Goal: Ask a question

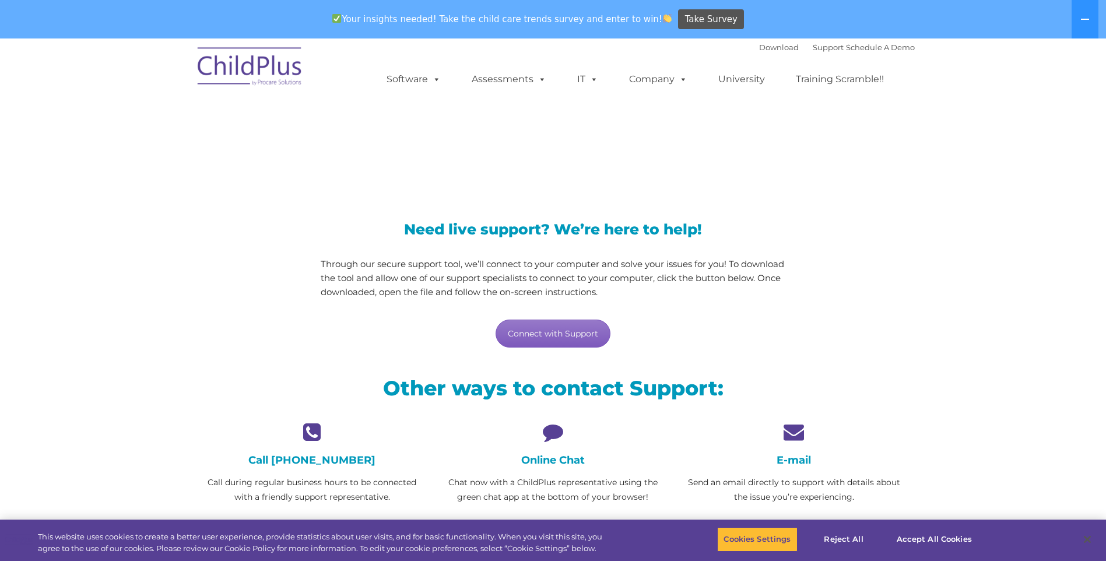
click at [538, 339] on link "Connect with Support" at bounding box center [553, 334] width 115 height 28
click at [543, 441] on icon at bounding box center [552, 432] width 223 height 20
click at [853, 538] on button "Reject All" at bounding box center [844, 539] width 73 height 24
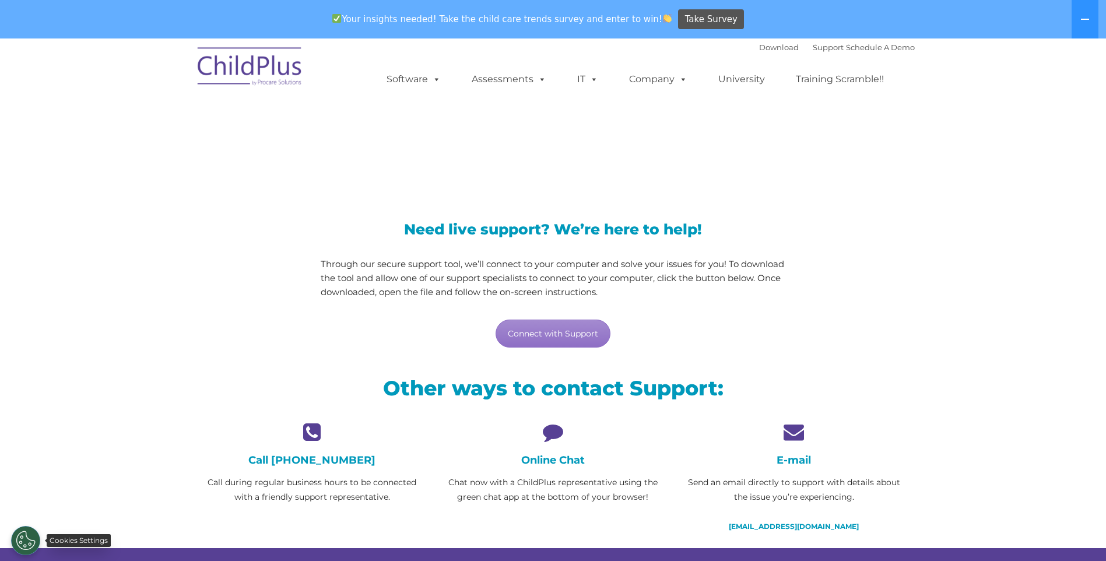
click at [25, 539] on button "Cookies Settings" at bounding box center [25, 540] width 29 height 29
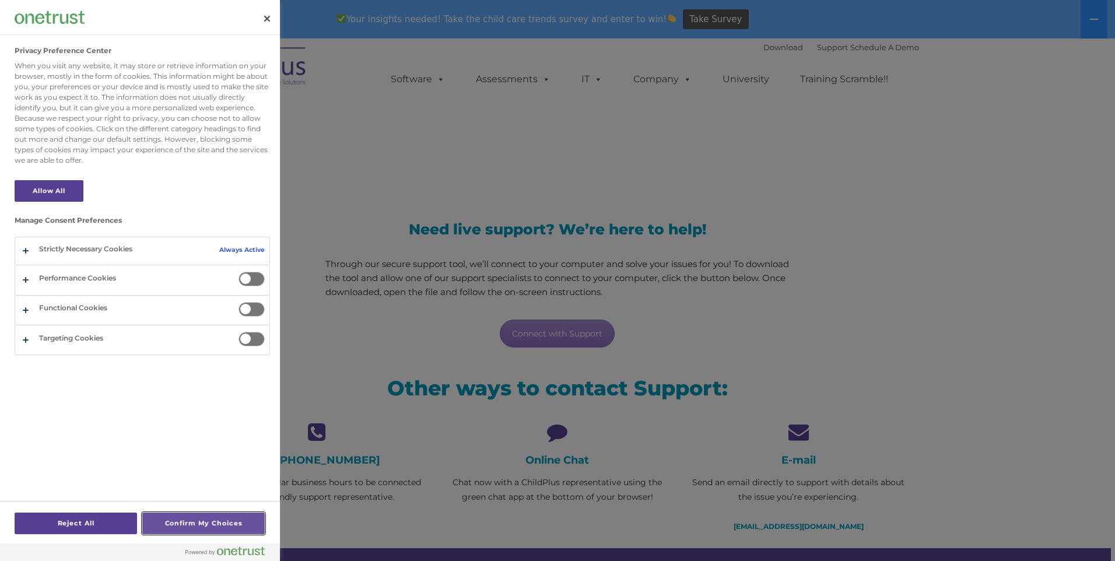
click at [199, 513] on button "Confirm My Choices" at bounding box center [203, 524] width 122 height 22
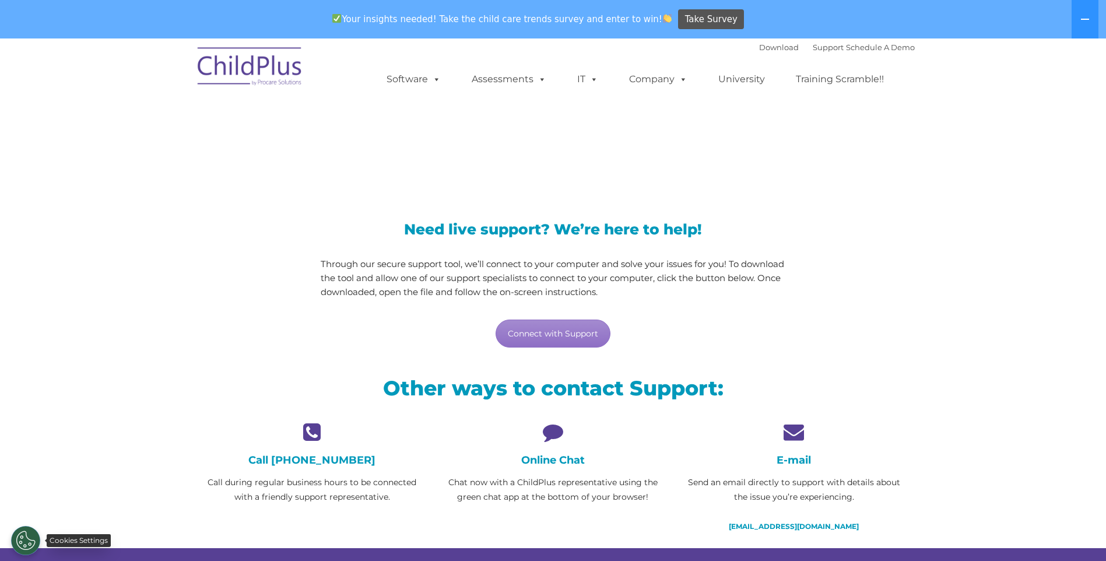
click at [33, 534] on button "Cookies Settings" at bounding box center [25, 540] width 29 height 29
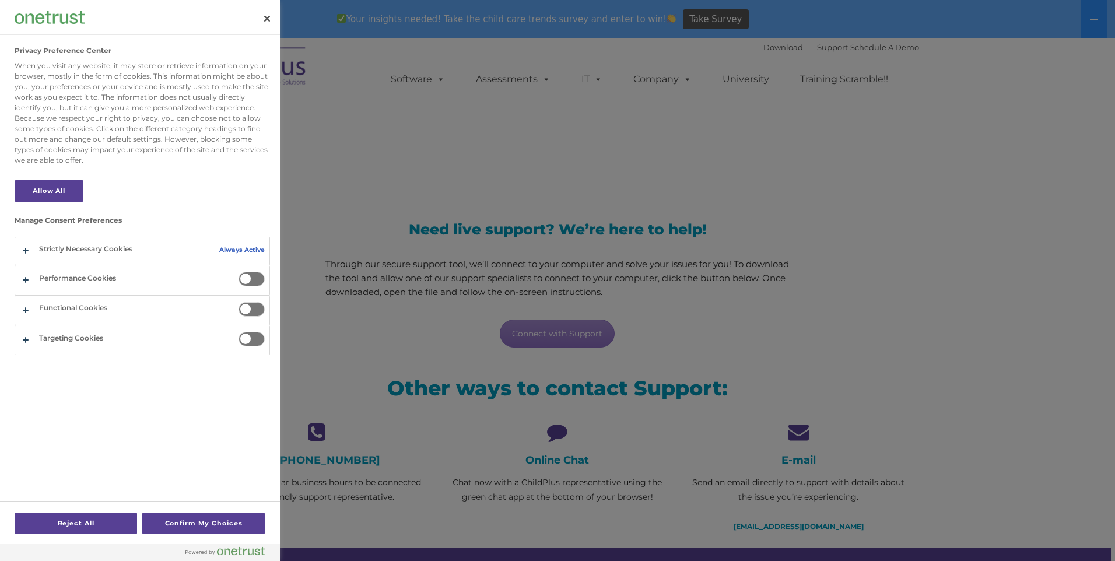
click at [570, 238] on div at bounding box center [557, 280] width 1115 height 561
click at [707, 334] on div at bounding box center [557, 280] width 1115 height 561
click at [268, 21] on button "Close" at bounding box center [267, 19] width 26 height 26
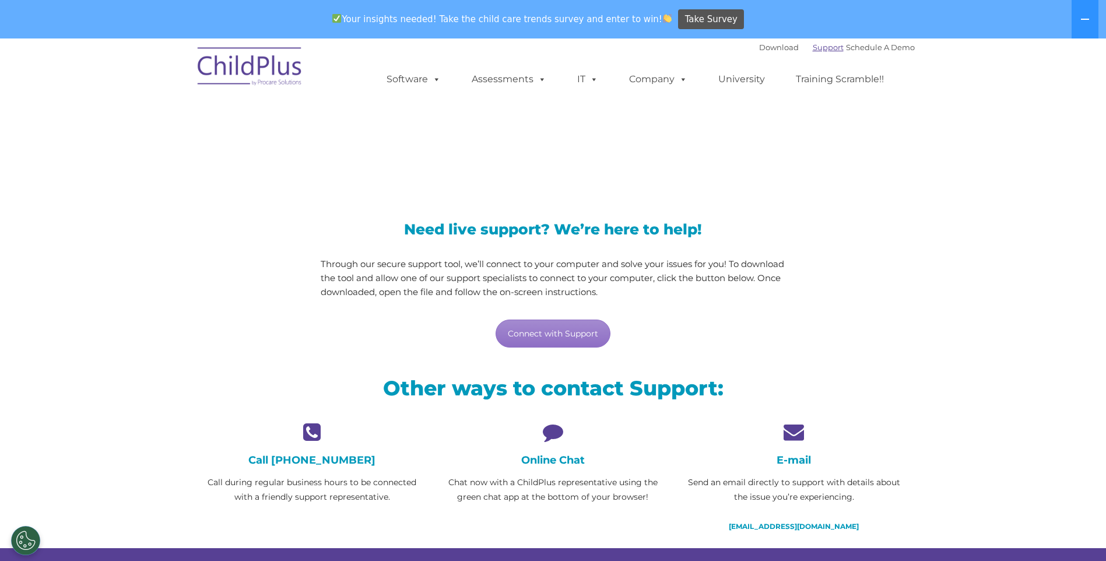
click at [813, 48] on link "Support" at bounding box center [828, 47] width 31 height 9
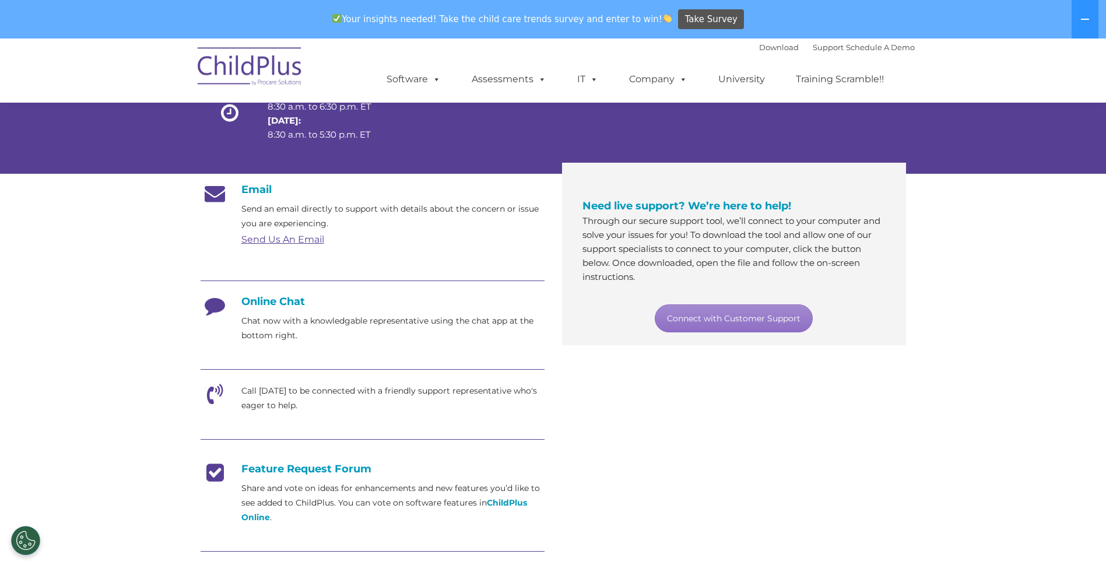
scroll to position [125, 0]
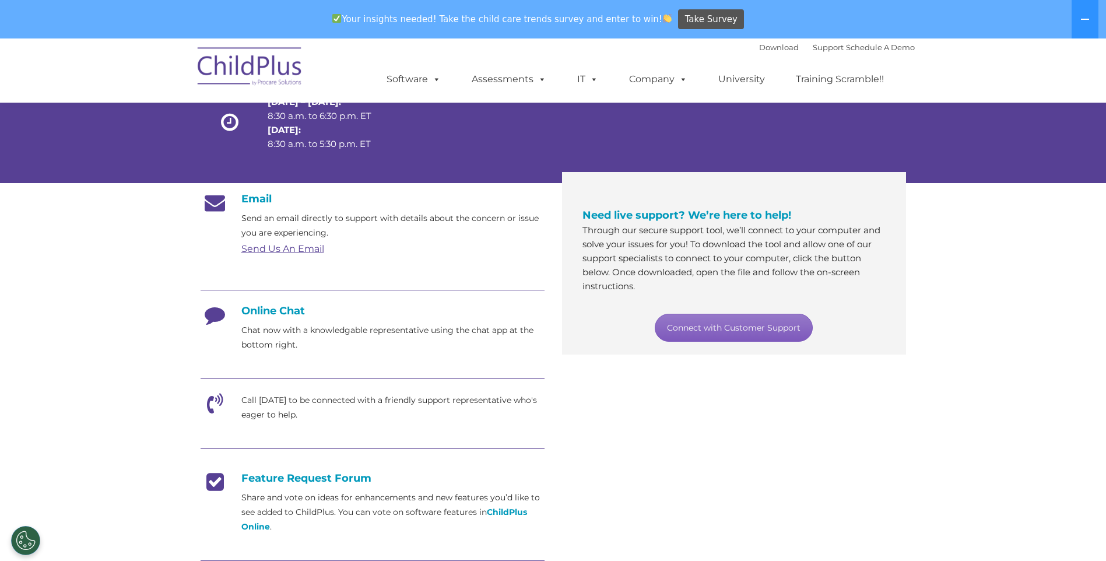
click at [749, 330] on link "Connect with Customer Support" at bounding box center [734, 328] width 158 height 28
